Goal: Task Accomplishment & Management: Manage account settings

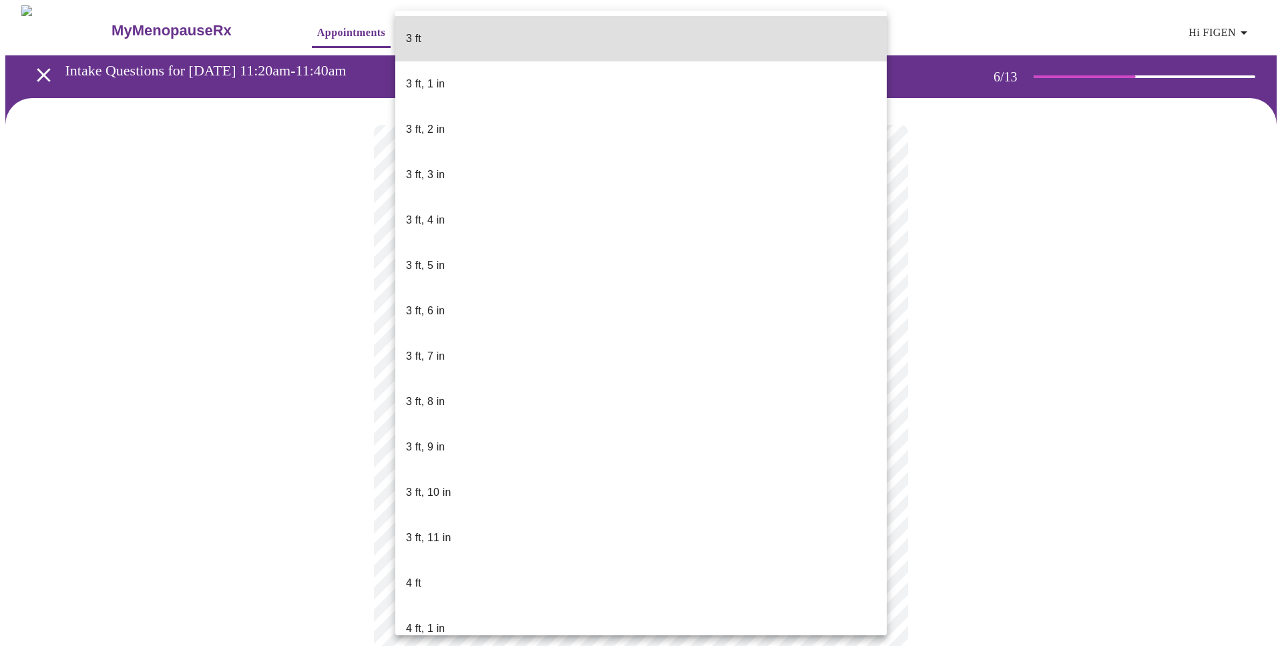
click at [503, 384] on body "MyMenopauseRx Appointments Messaging Labs Uploads Medications Community Refer a…" at bounding box center [640, 361] width 1271 height 713
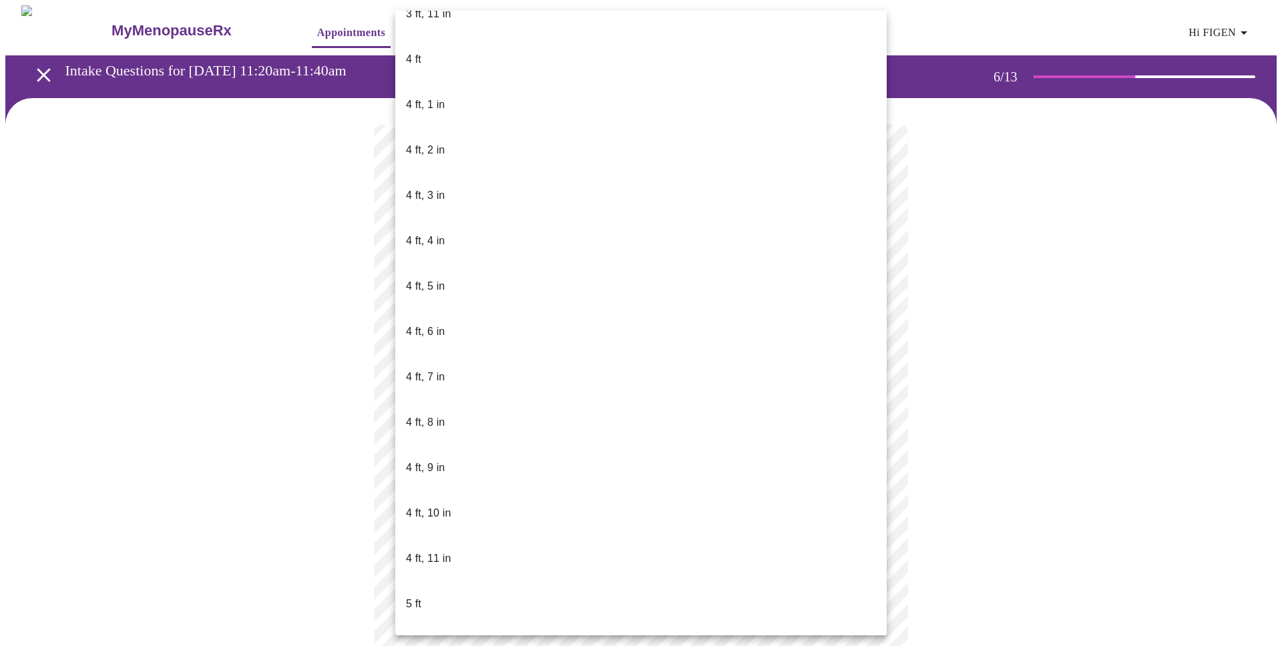
scroll to position [540, 0]
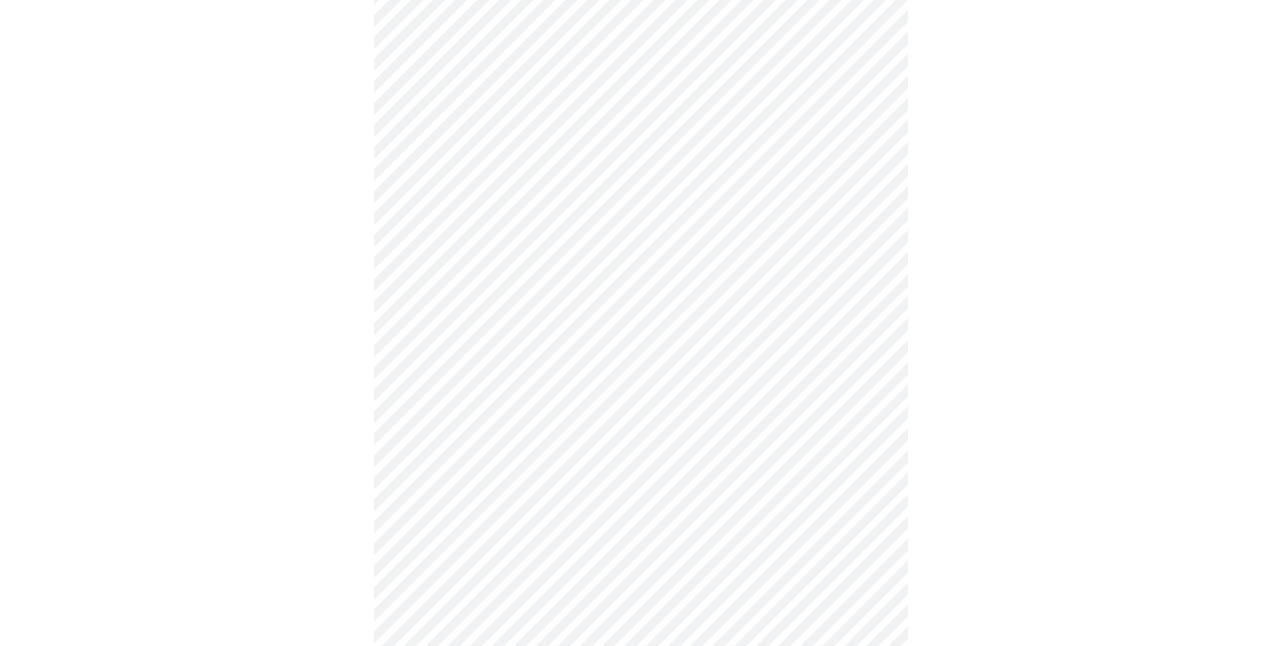
scroll to position [3482, 0]
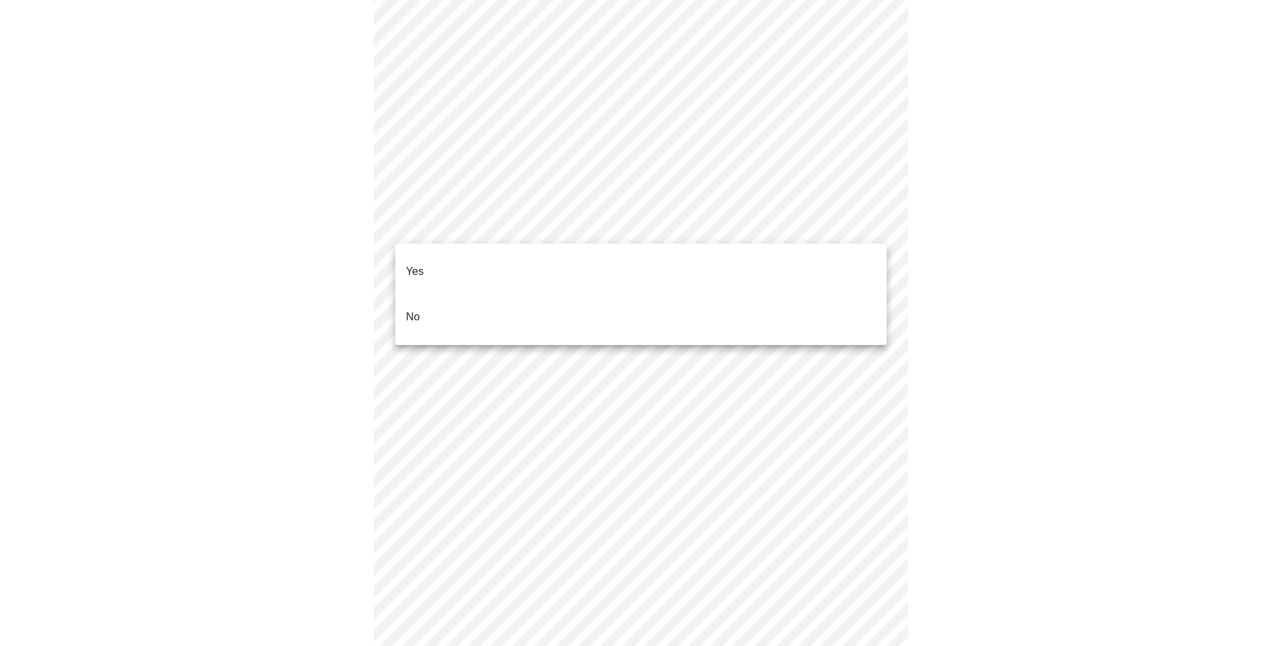
click at [507, 298] on li "No" at bounding box center [640, 316] width 491 height 45
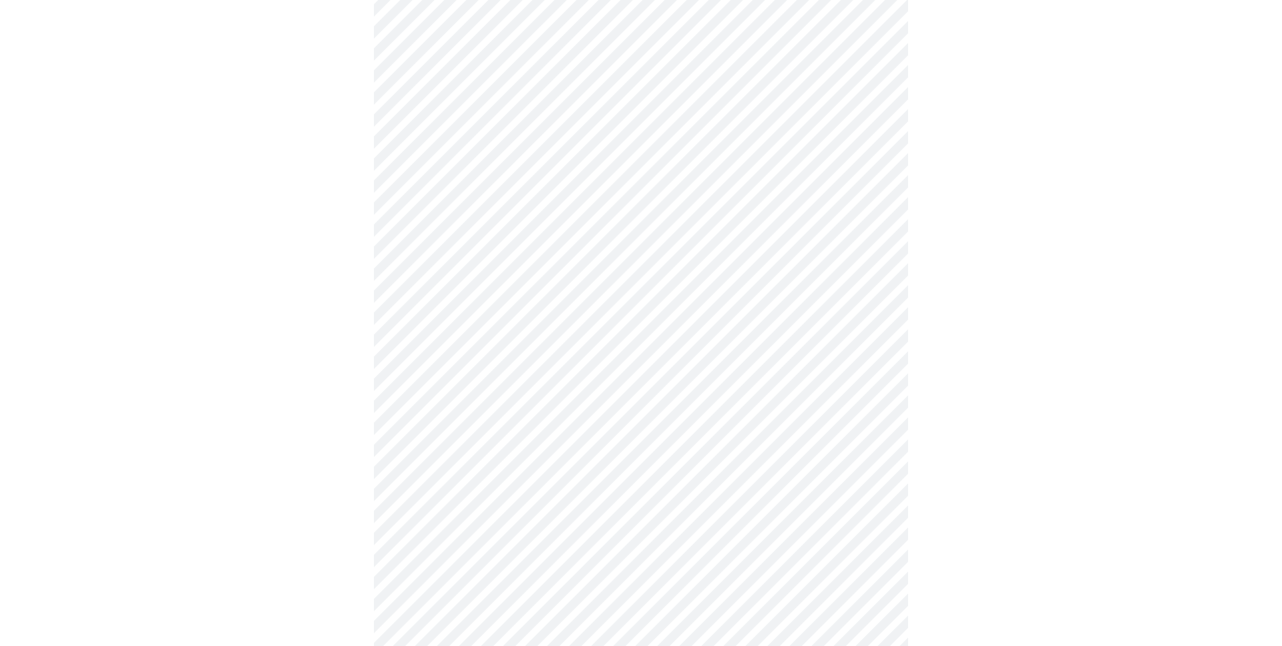
scroll to position [657, 0]
click at [512, 459] on body "MyMenopauseRx Appointments Messaging Labs Uploads Medications Community Refer a…" at bounding box center [640, 0] width 1271 height 1304
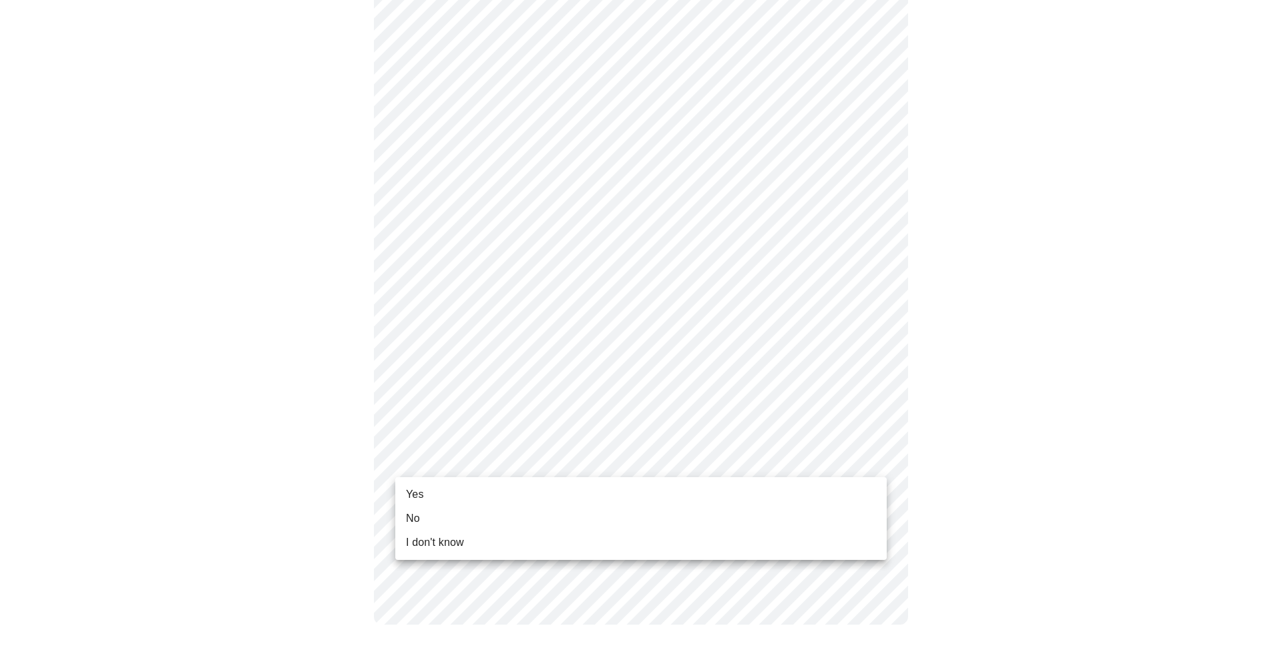
click at [497, 487] on li "Yes" at bounding box center [640, 495] width 491 height 24
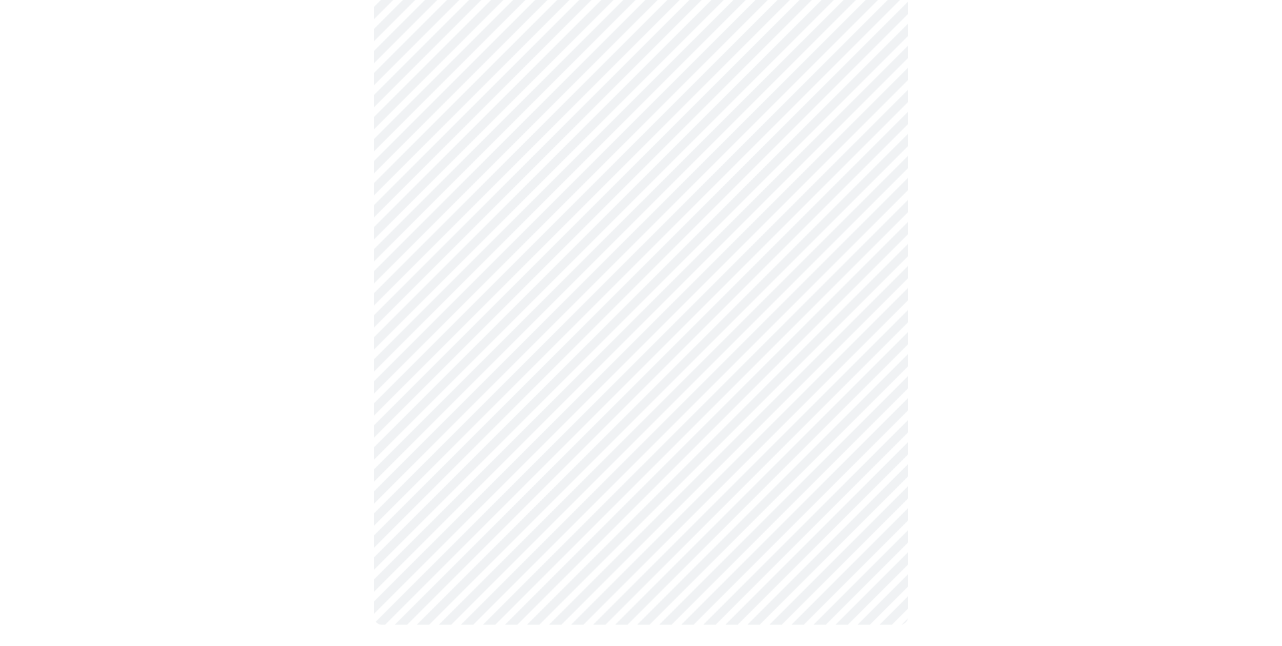
scroll to position [0, 0]
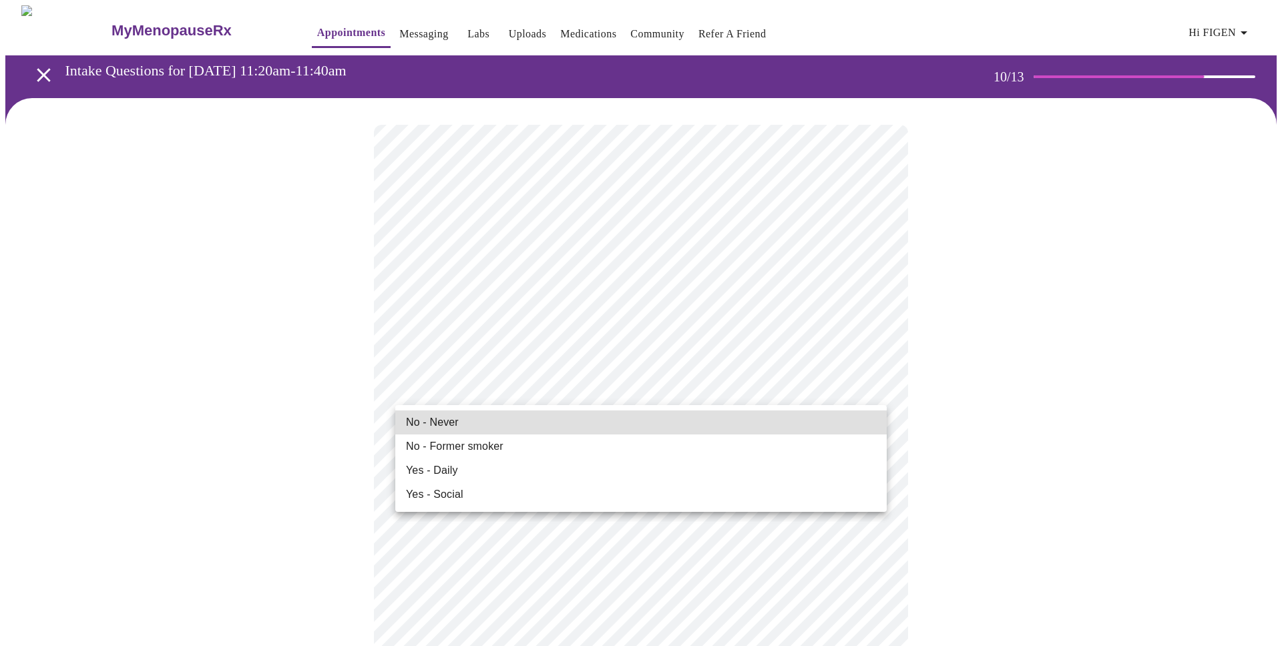
click at [637, 425] on li "No - Never" at bounding box center [640, 422] width 491 height 24
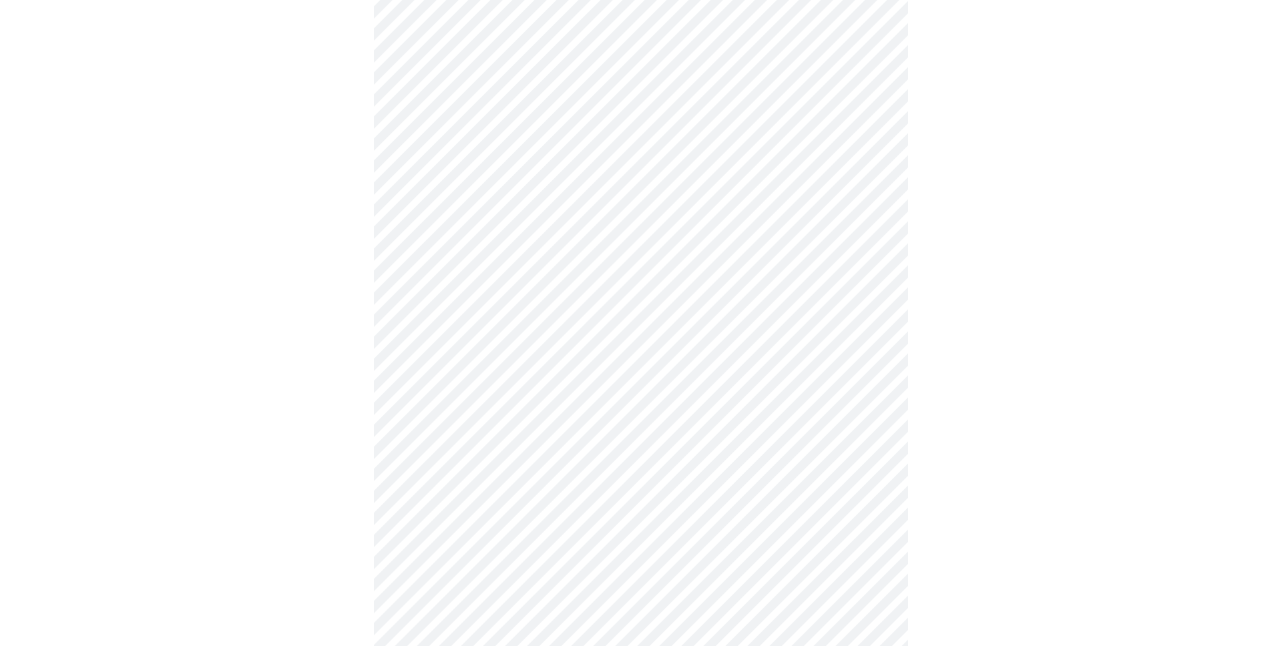
scroll to position [912, 0]
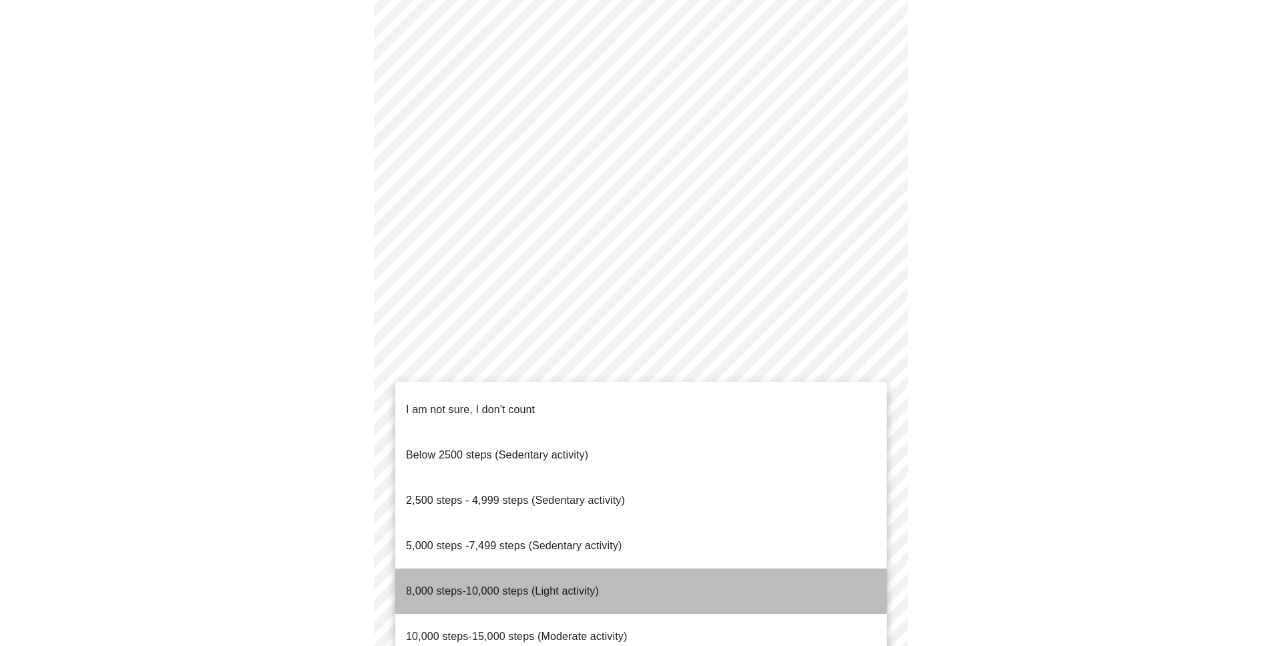
click at [553, 585] on span "8,000 steps-10,000 steps (Light activity)" at bounding box center [502, 590] width 193 height 11
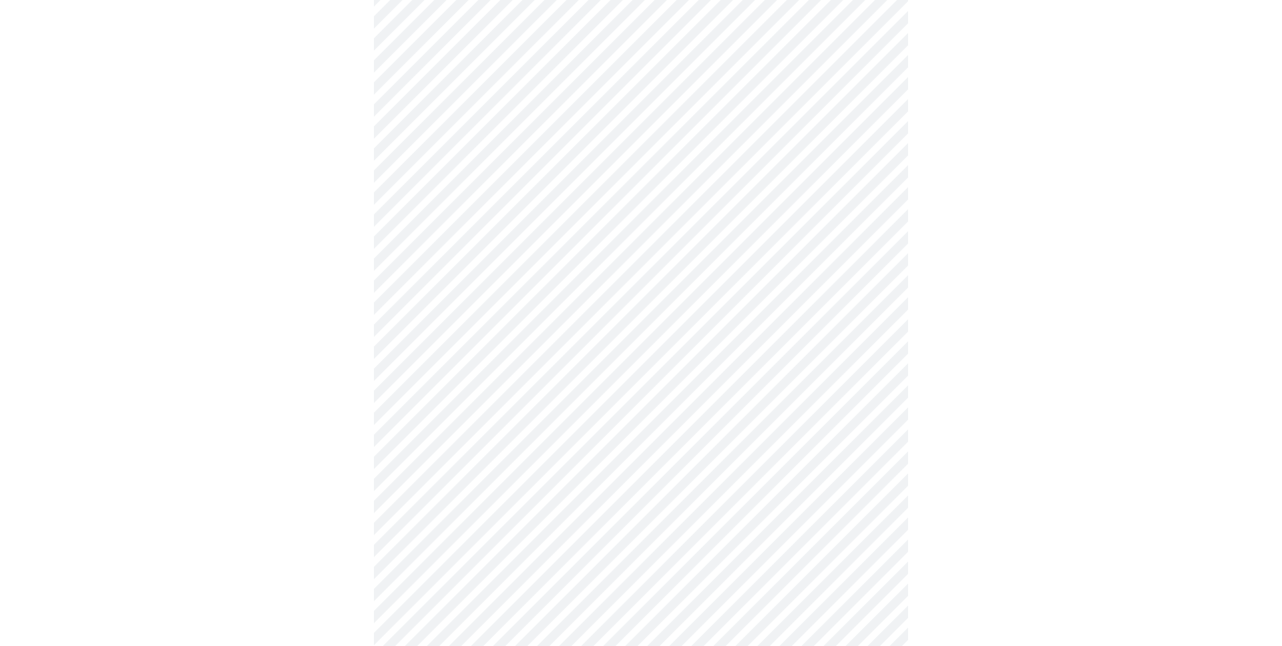
scroll to position [1037, 0]
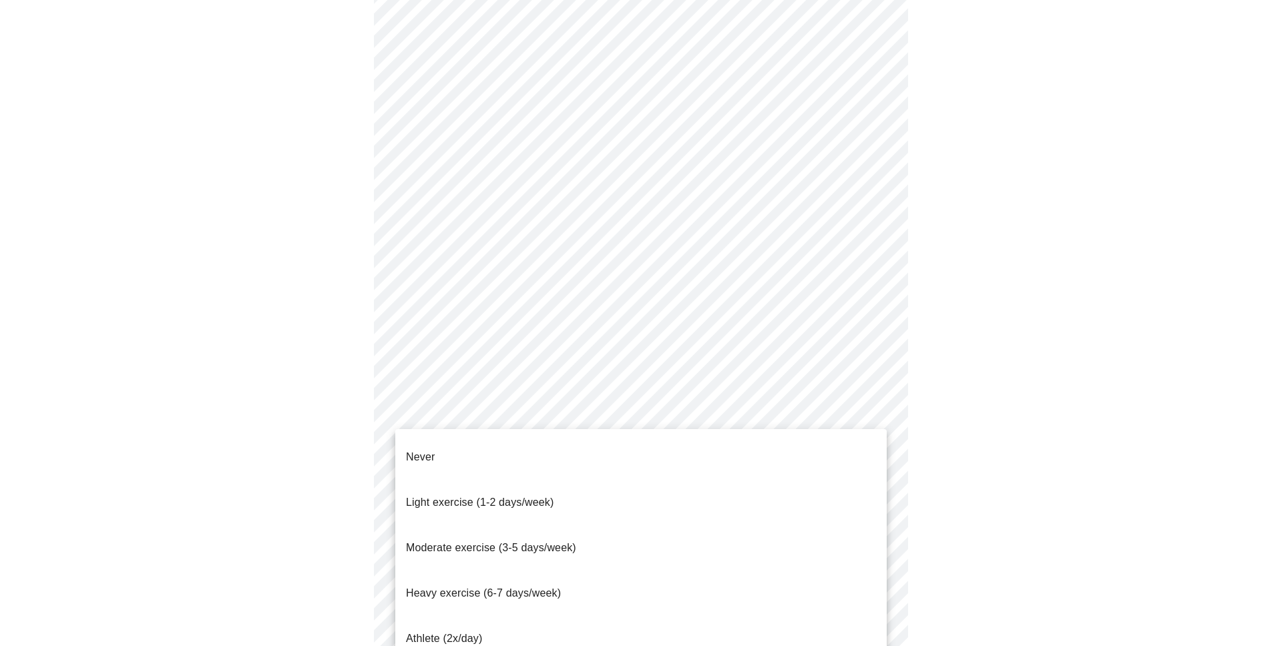
click at [631, 480] on li "Light exercise (1-2 days/week)" at bounding box center [640, 502] width 491 height 45
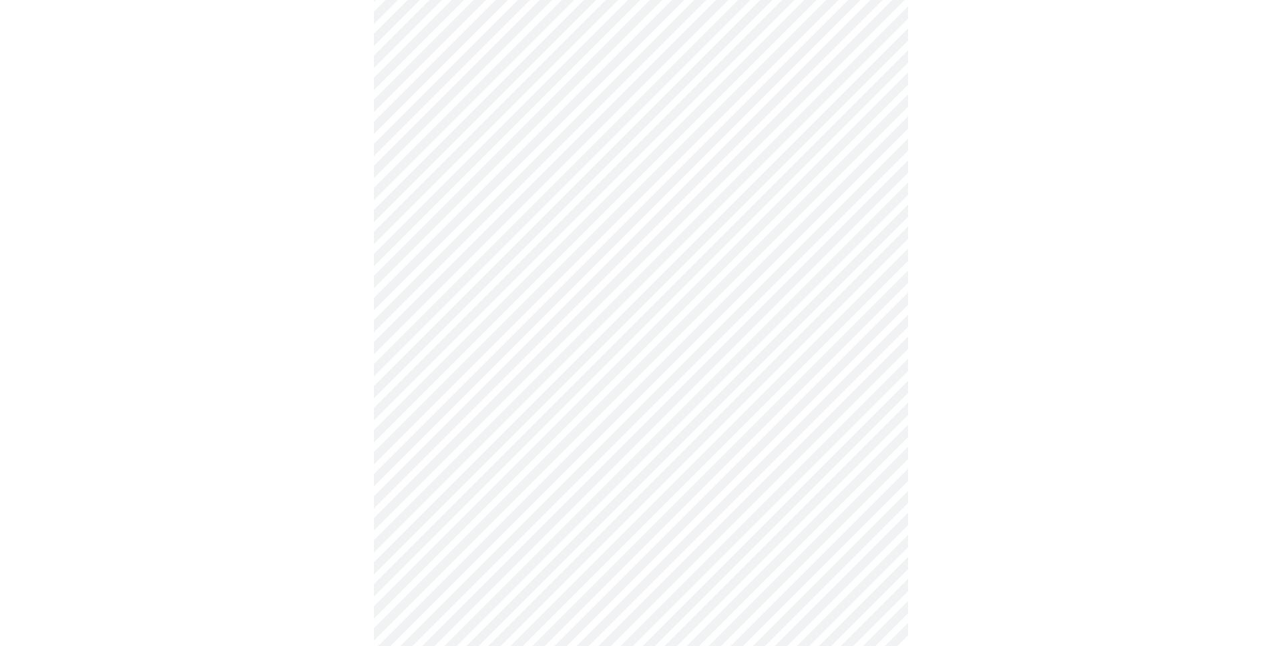
scroll to position [1087, 0]
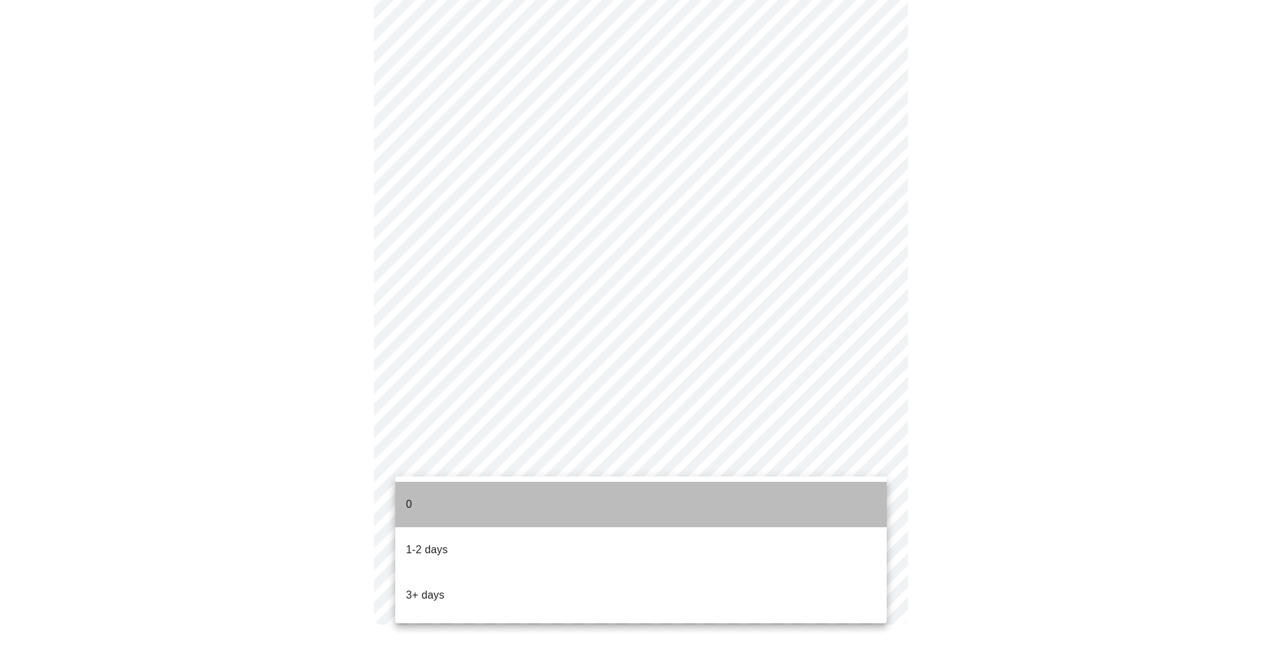
click at [462, 497] on li "0" at bounding box center [640, 504] width 491 height 45
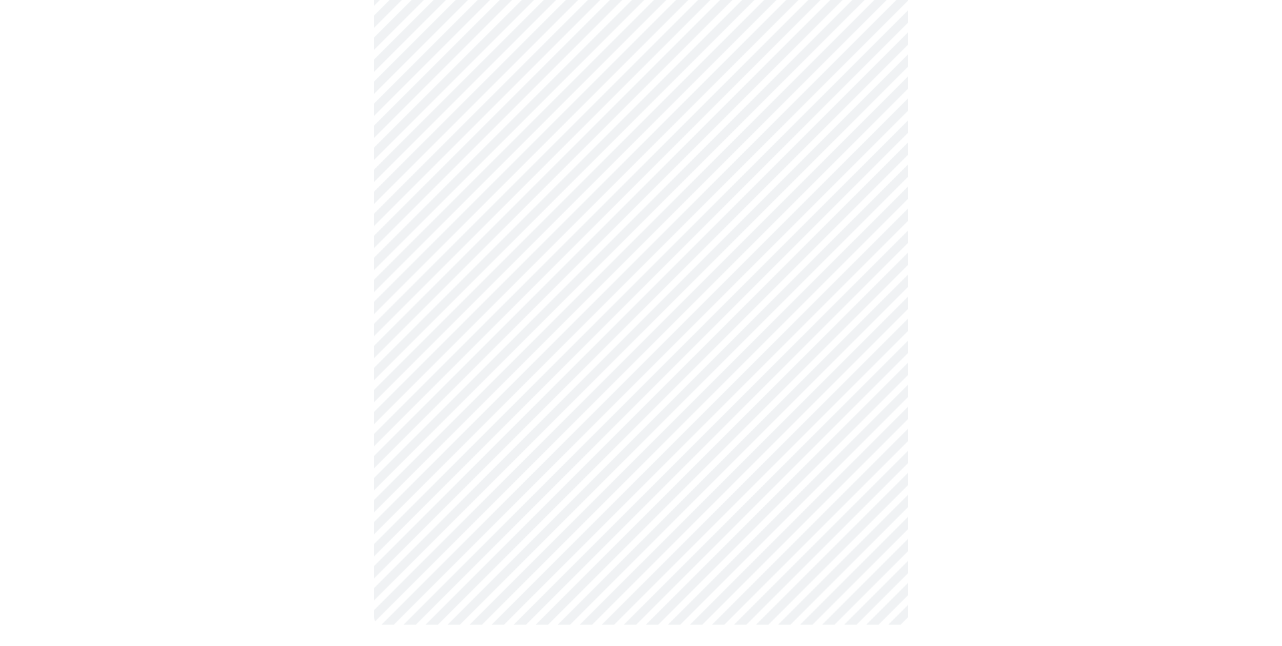
scroll to position [0, 0]
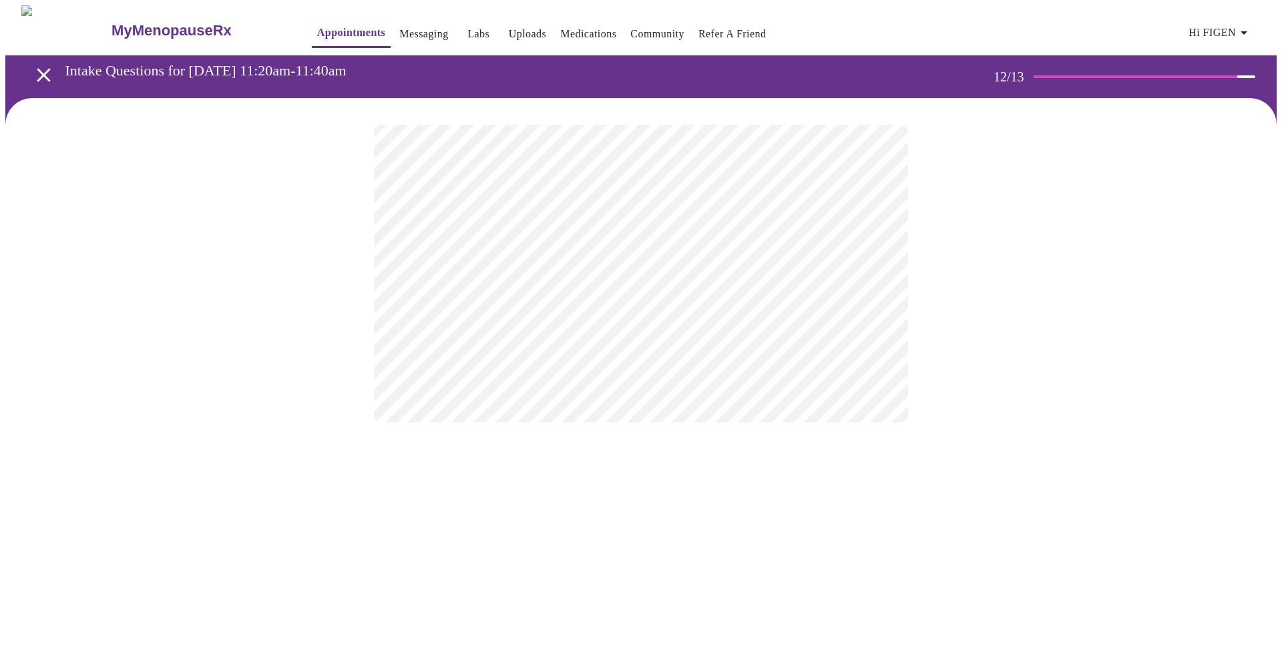
click at [612, 276] on body "MyMenopauseRx Appointments Messaging Labs Uploads Medications Community Refer a…" at bounding box center [640, 227] width 1271 height 444
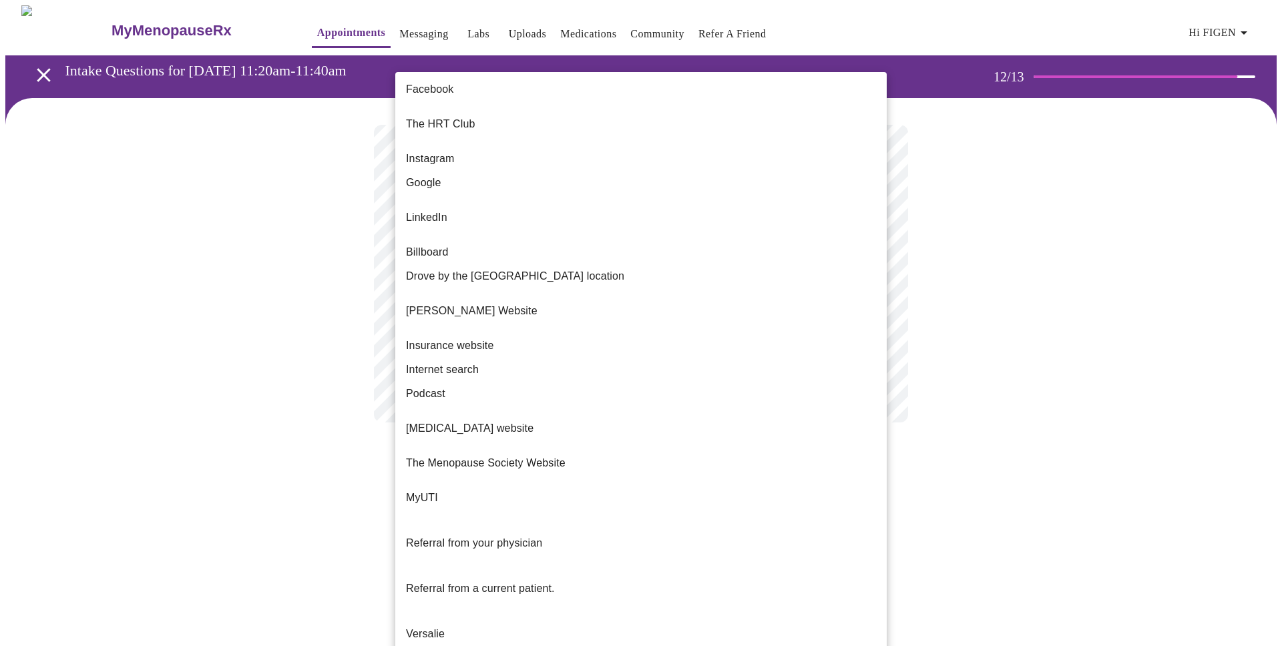
click at [481, 111] on li "The HRT Club" at bounding box center [640, 123] width 491 height 45
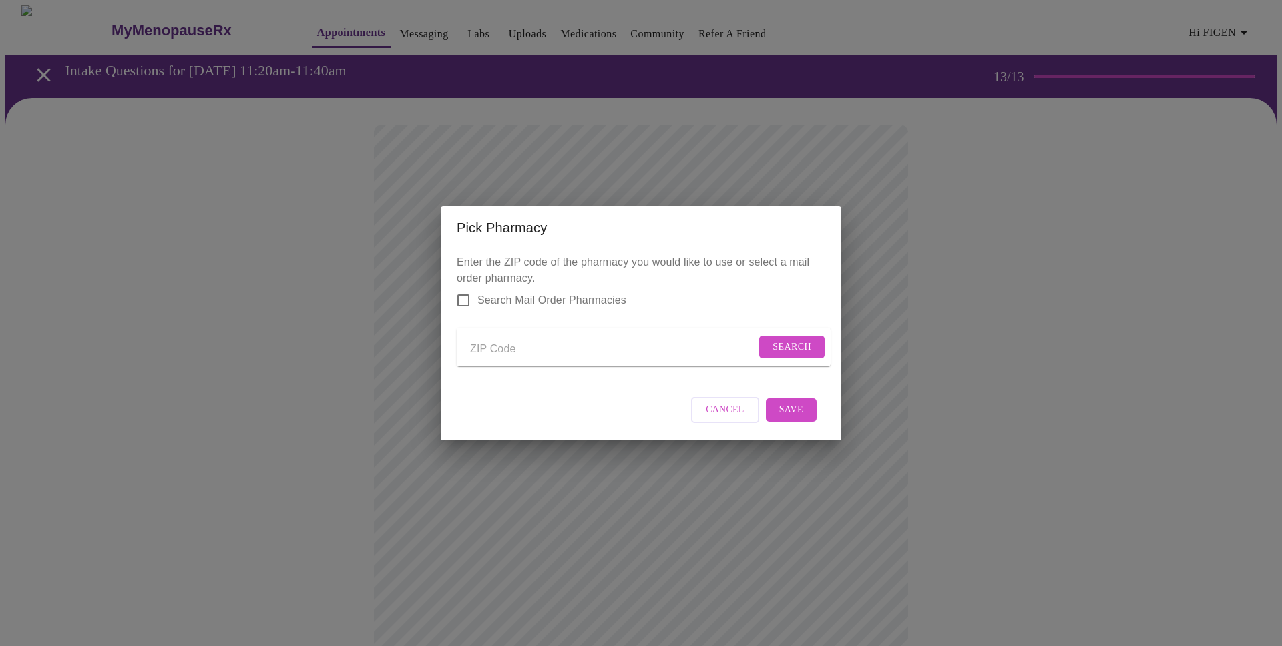
click at [493, 346] on input "Send a message to your care team" at bounding box center [613, 349] width 286 height 21
type input "34289"
click at [775, 343] on span "Search" at bounding box center [791, 347] width 39 height 17
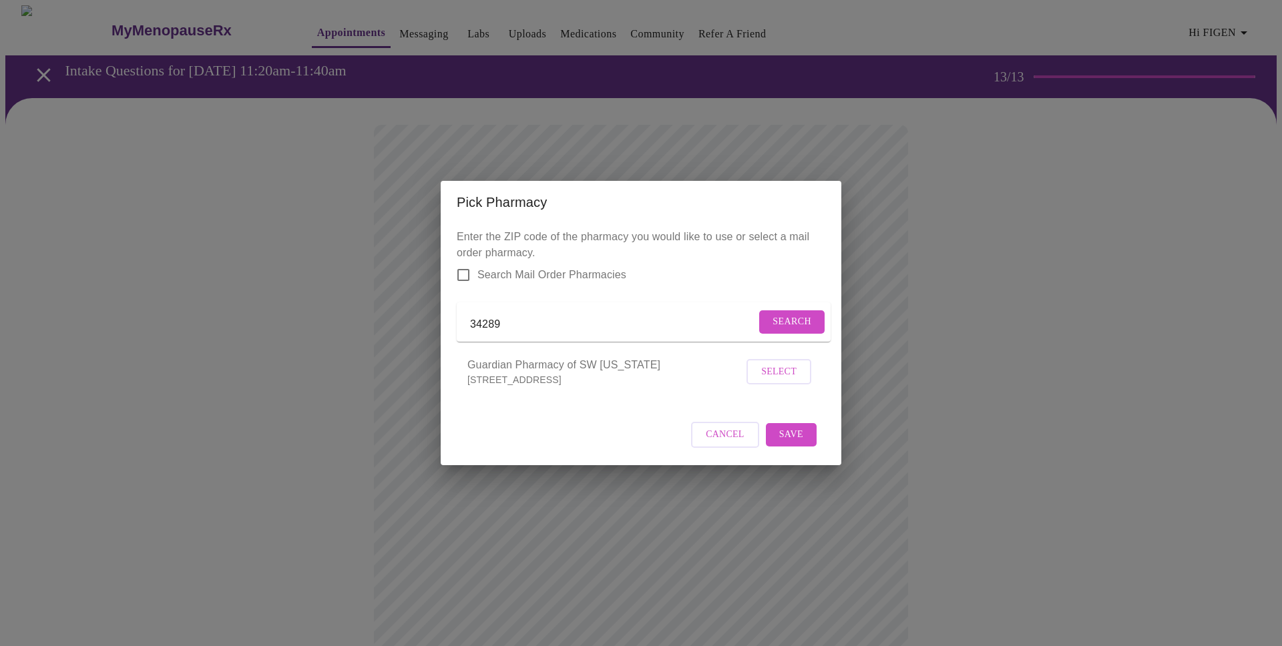
click at [563, 386] on p "[STREET_ADDRESS]" at bounding box center [605, 379] width 276 height 13
click at [779, 380] on span "Select" at bounding box center [778, 372] width 35 height 17
click at [788, 443] on span "Save" at bounding box center [791, 434] width 24 height 17
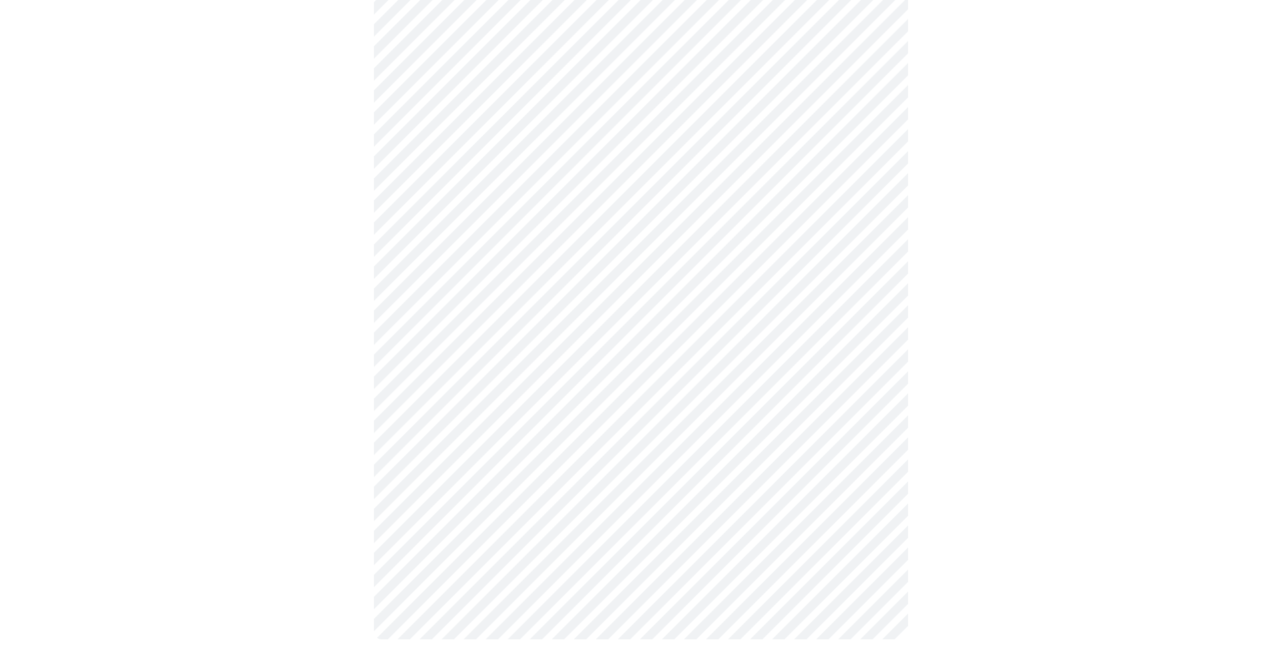
scroll to position [358, 0]
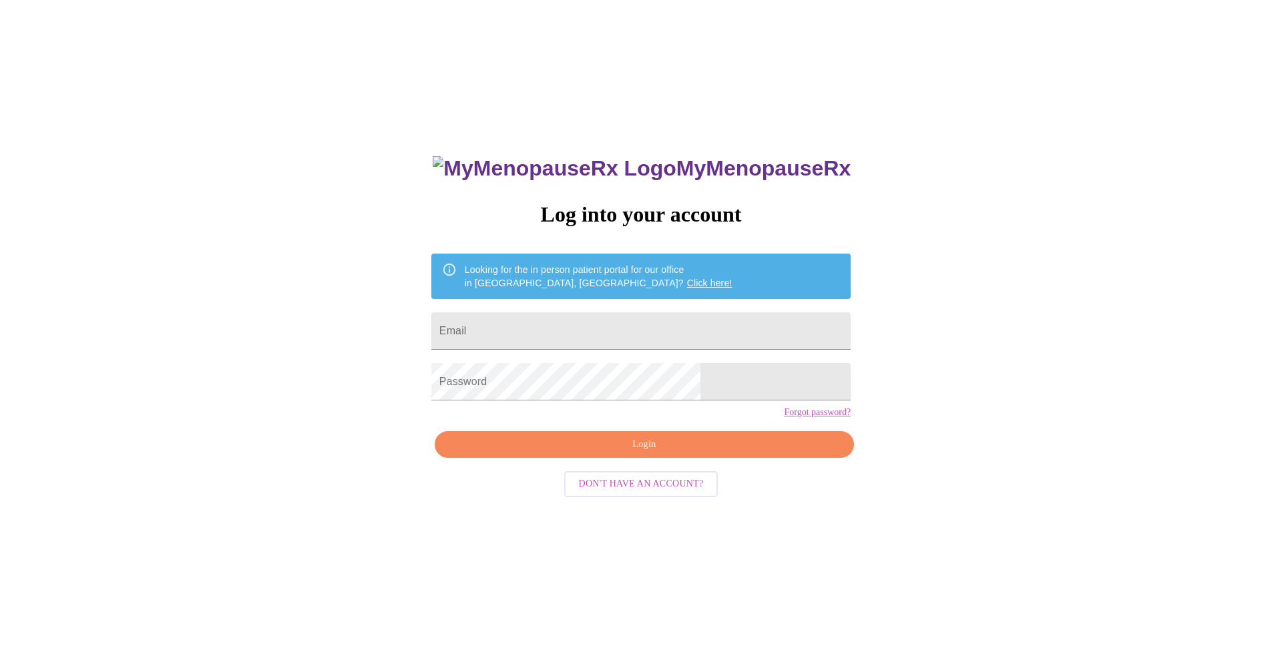
scroll to position [13, 0]
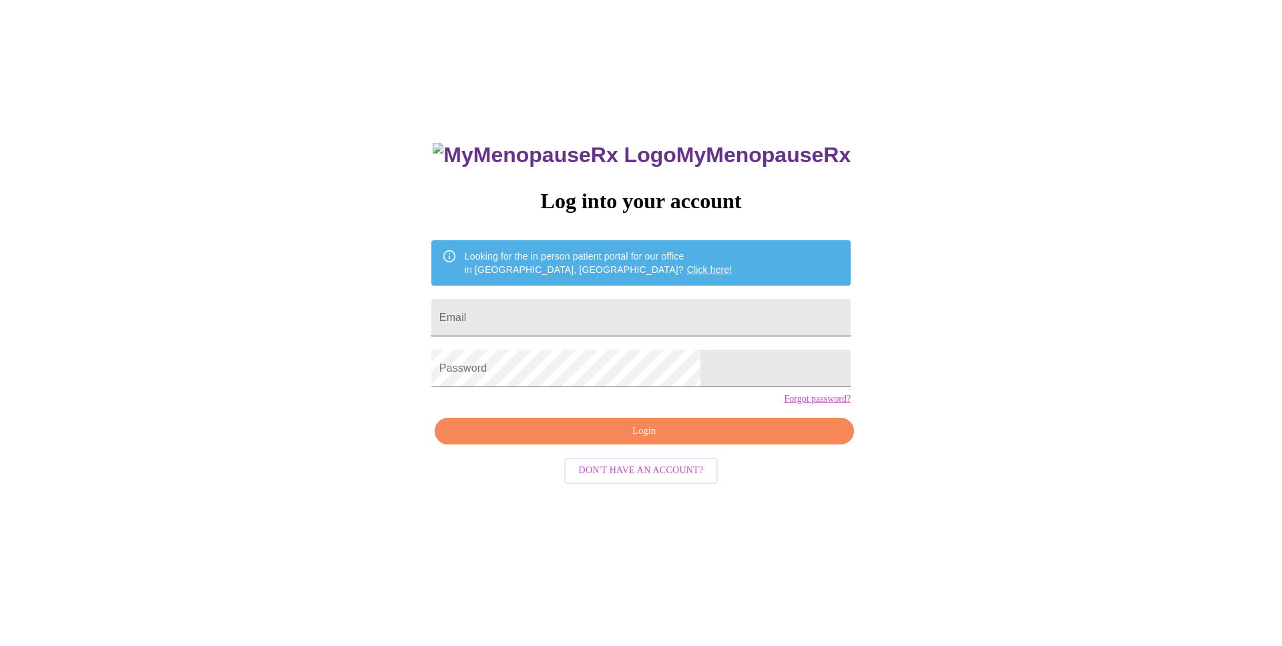
click at [597, 308] on input "Email" at bounding box center [640, 317] width 419 height 37
type input "olcaysengur@gmail.com"
click at [615, 440] on span "Login" at bounding box center [644, 431] width 388 height 17
